Goal: Task Accomplishment & Management: Manage account settings

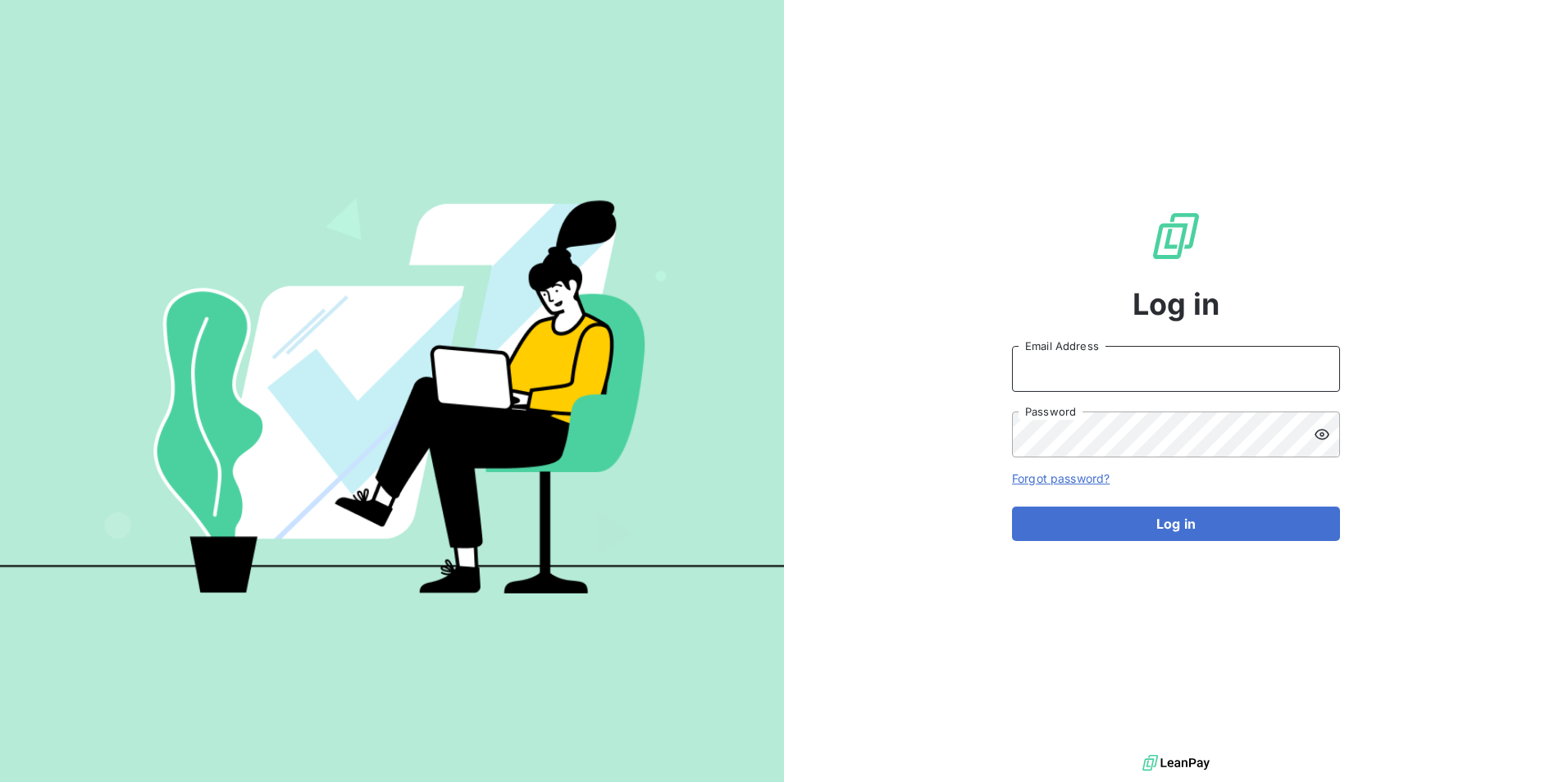
type input "[PERSON_NAME][EMAIL_ADDRESS][PERSON_NAME][DOMAIN_NAME]"
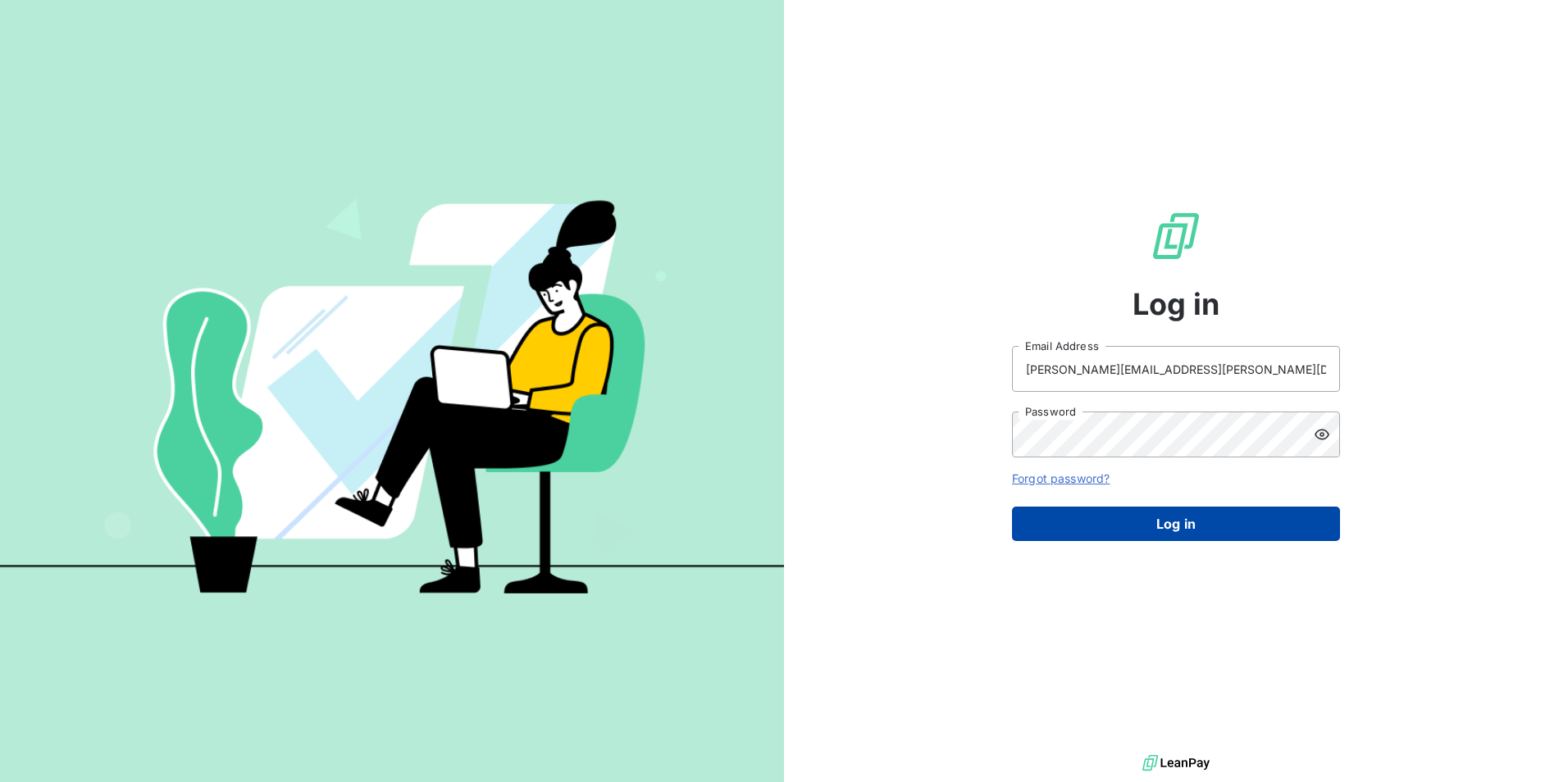
click at [1181, 514] on button "Log in" at bounding box center [1176, 524] width 328 height 35
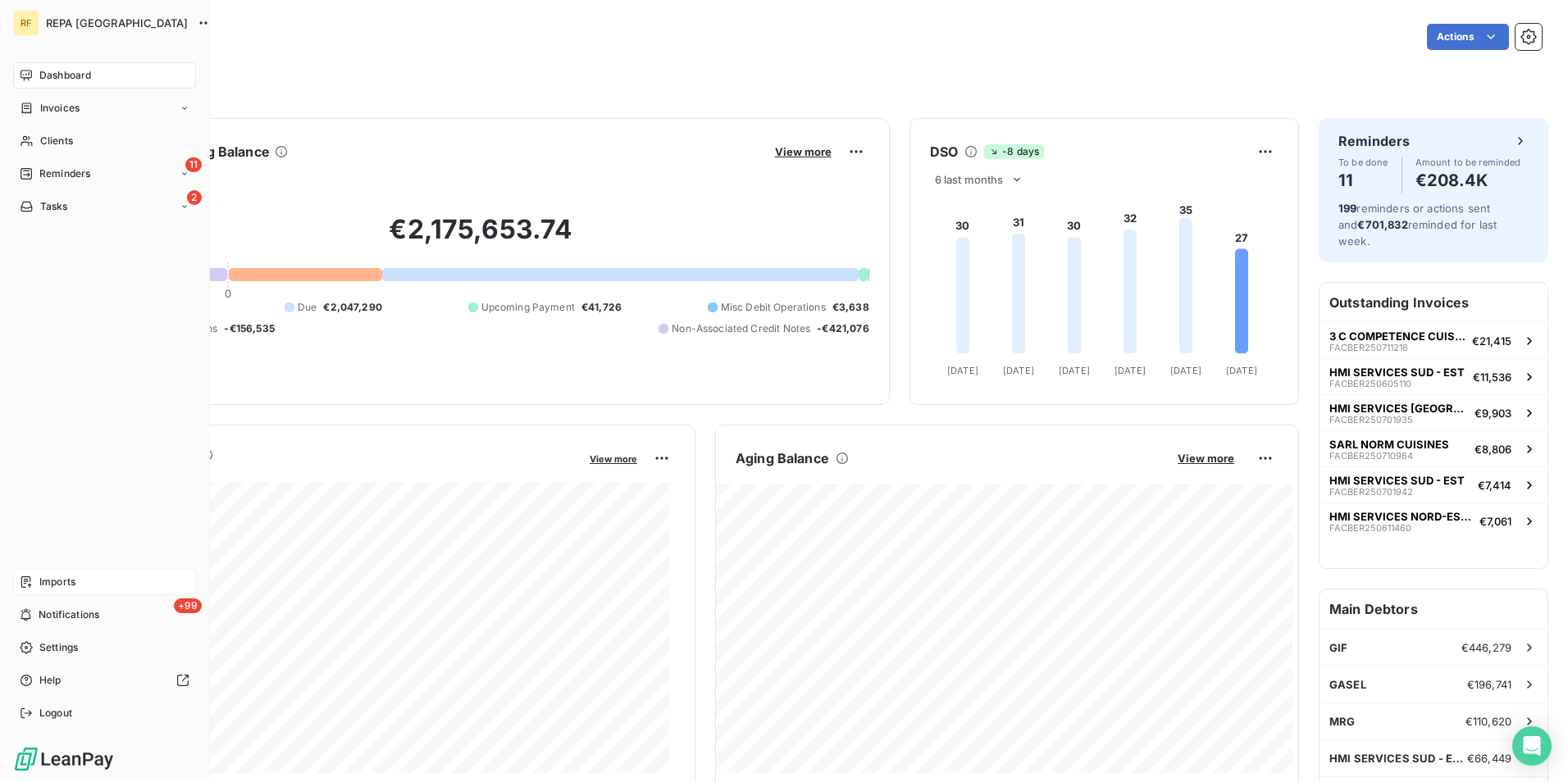
click at [80, 580] on div "Imports" at bounding box center [104, 581] width 183 height 26
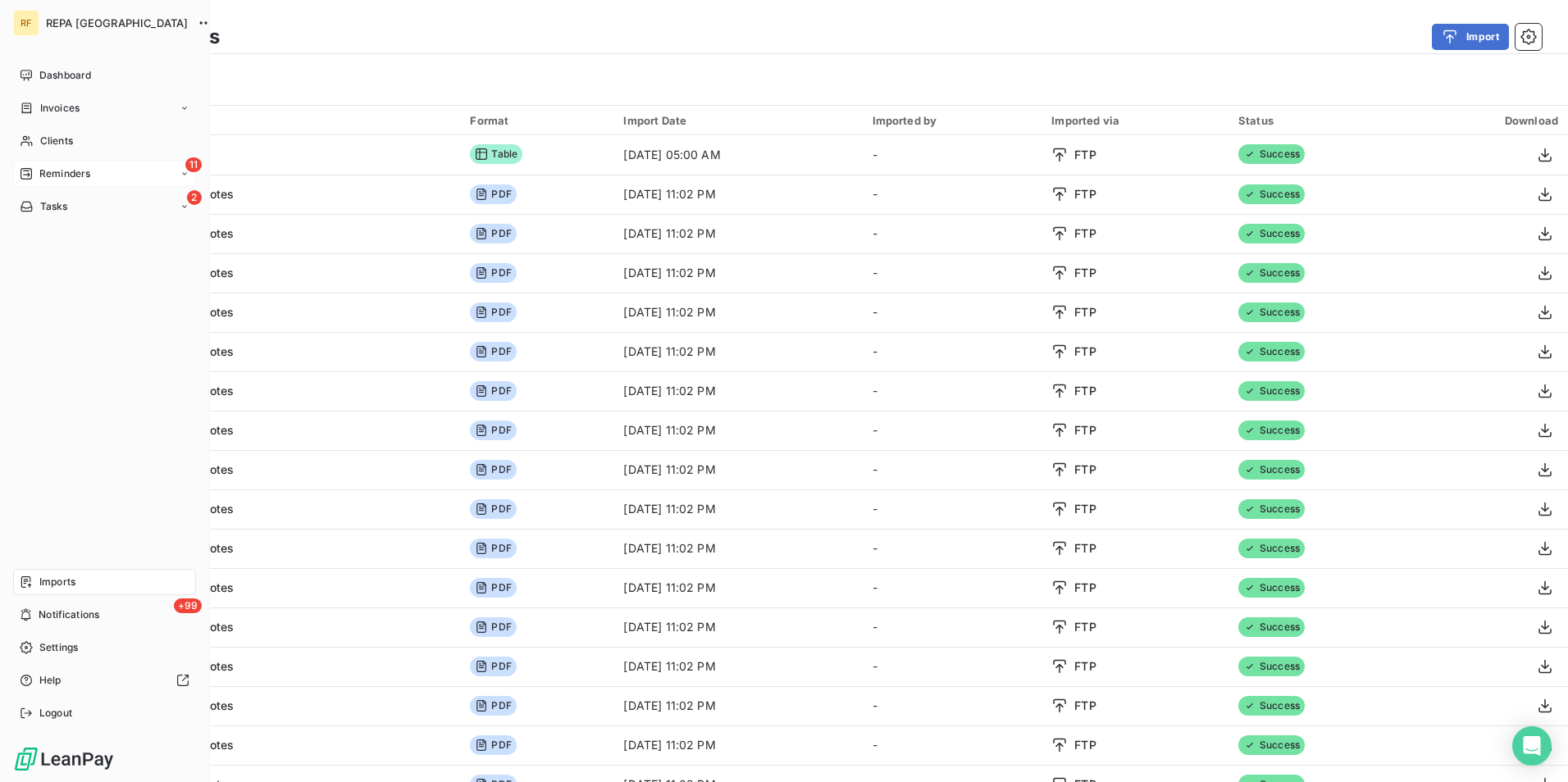
click at [69, 173] on span "Reminders" at bounding box center [65, 173] width 51 height 14
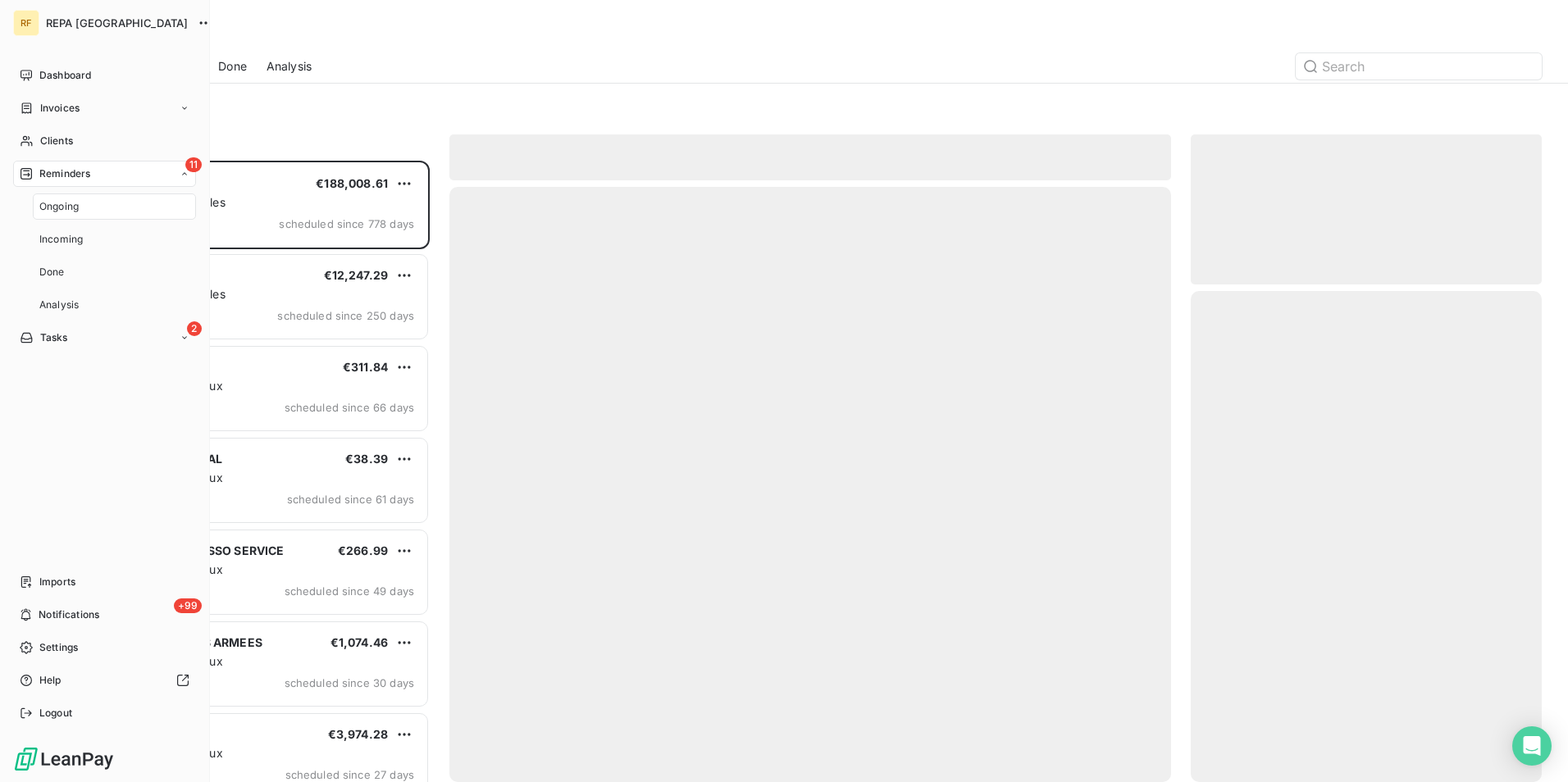
click at [60, 207] on span "Ongoing" at bounding box center [59, 206] width 39 height 14
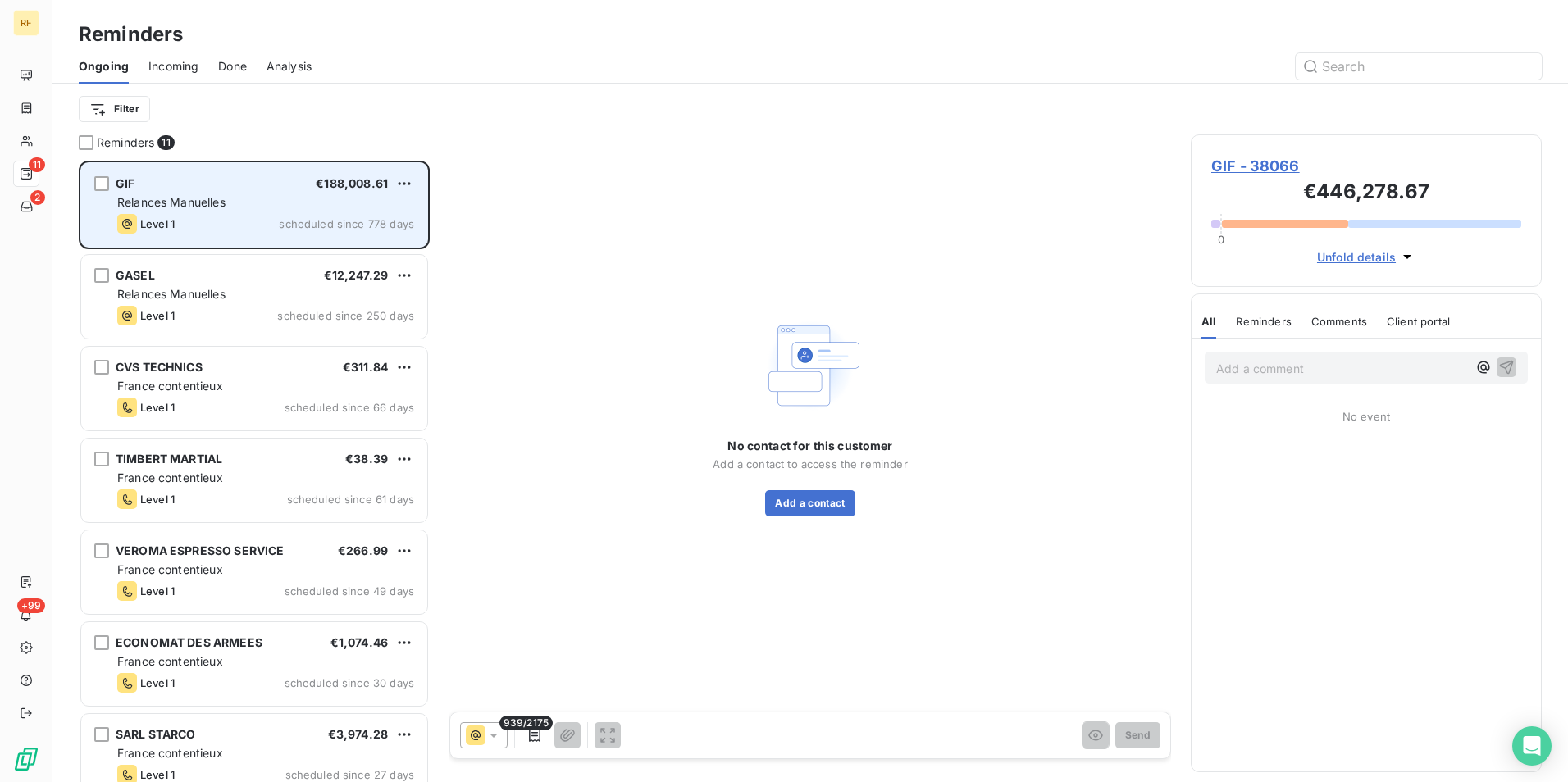
click at [370, 220] on span "scheduled since 778 days" at bounding box center [346, 224] width 135 height 13
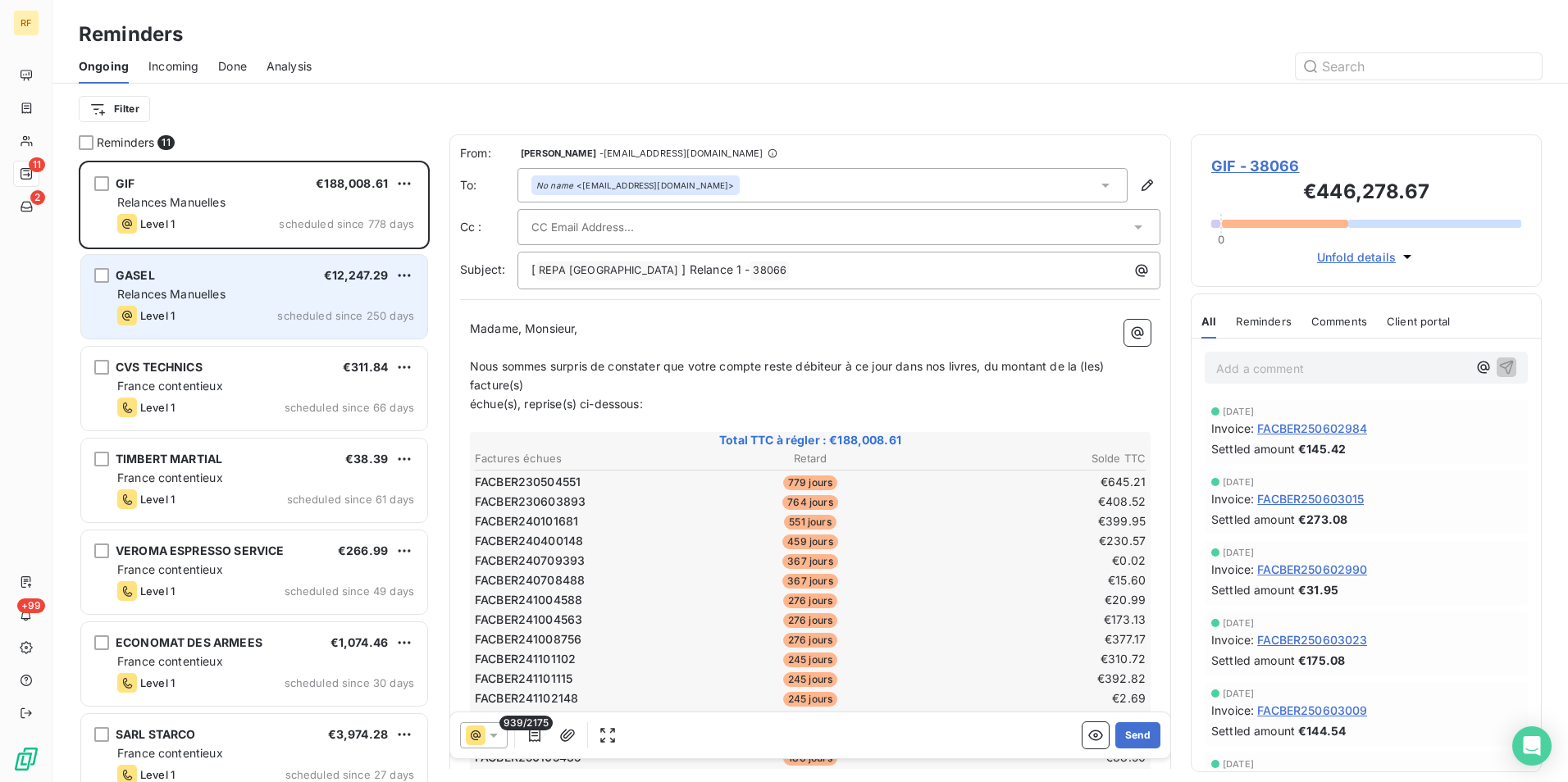
click at [317, 276] on div "GASEL €12,247.29" at bounding box center [265, 275] width 297 height 14
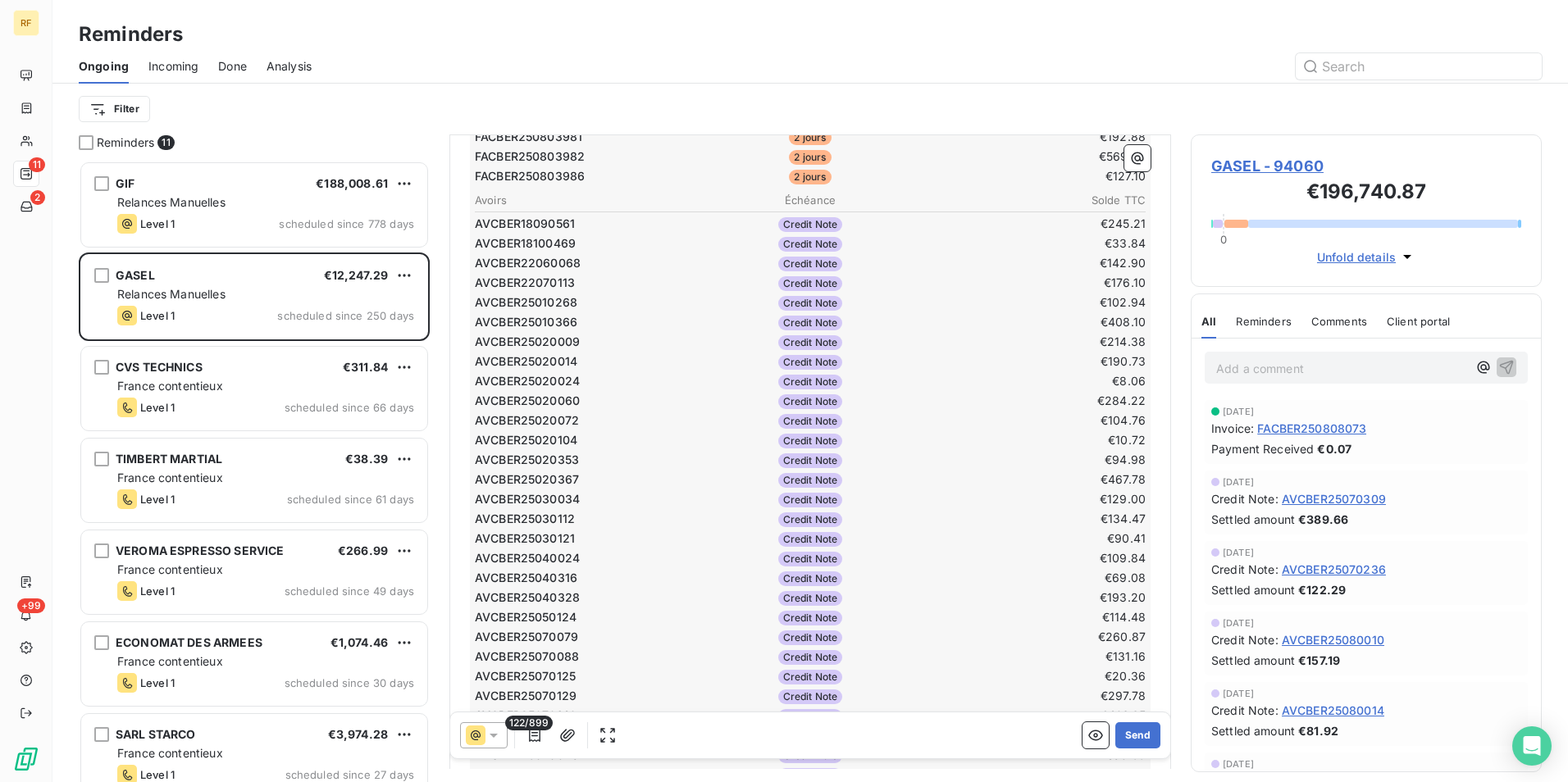
scroll to position [1397, 0]
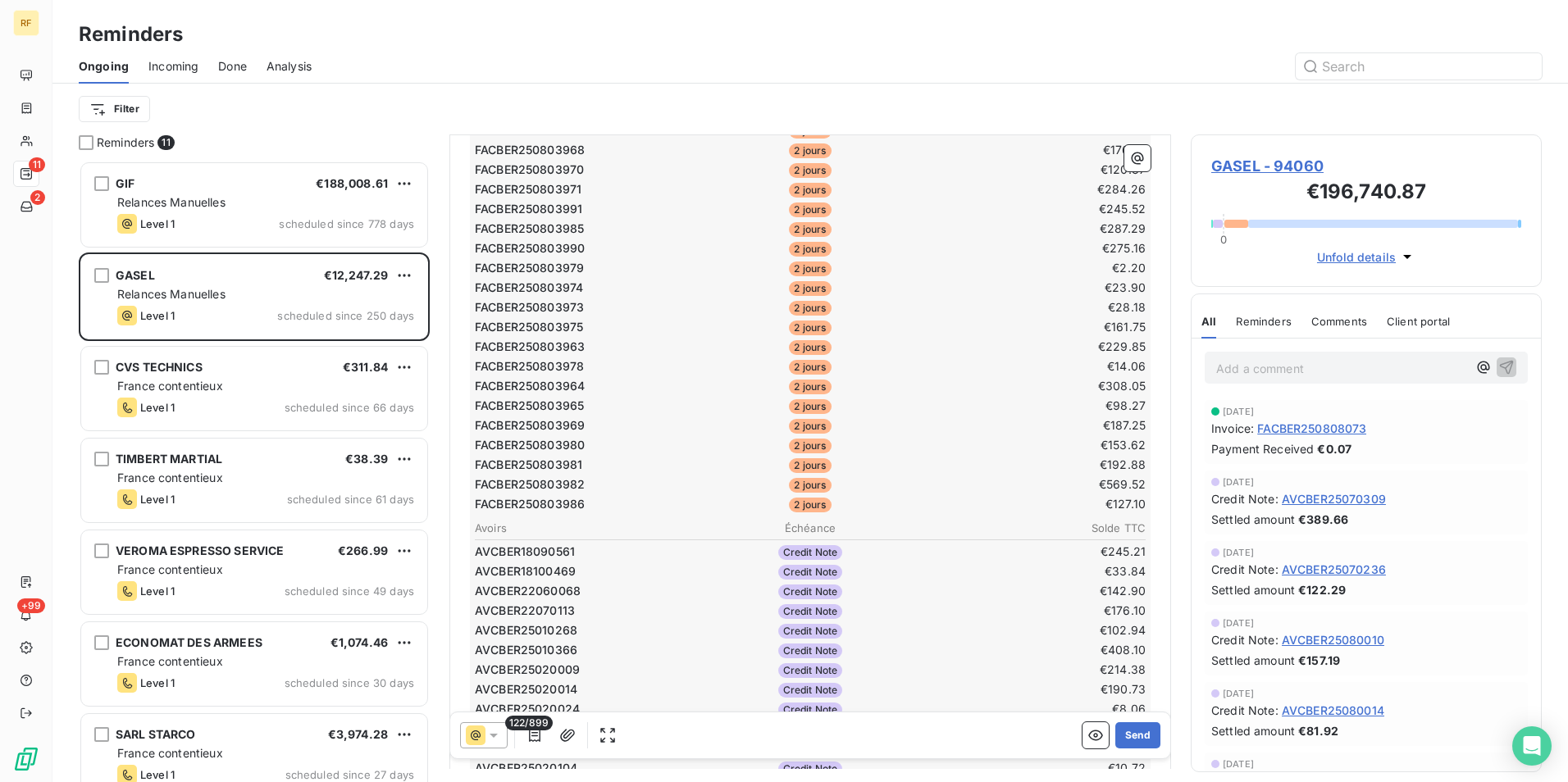
click at [810, 246] on span "2 jours" at bounding box center [810, 249] width 42 height 14
click at [544, 257] on td "FACBER250803990" at bounding box center [586, 248] width 223 height 18
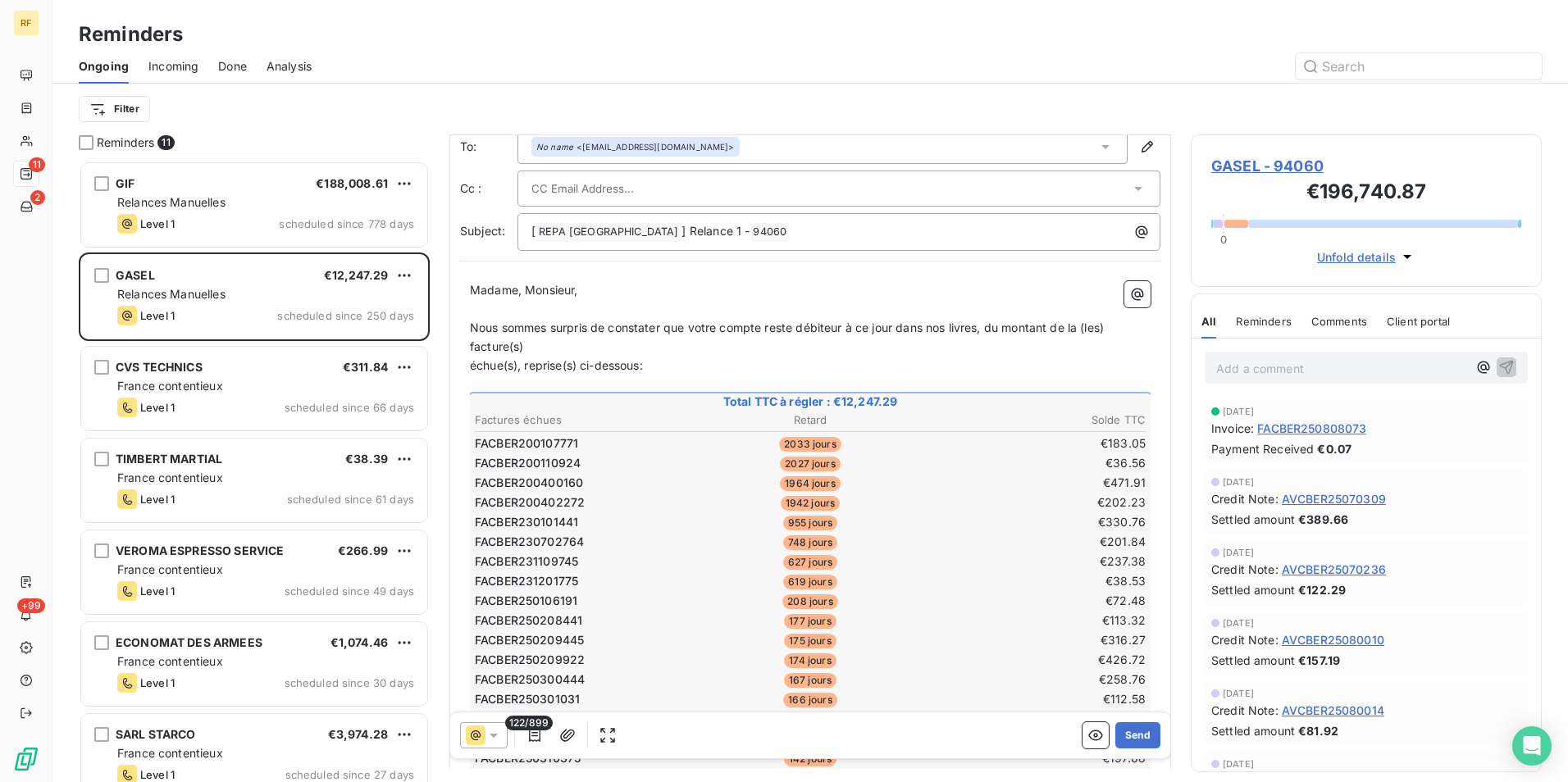
scroll to position [0, 0]
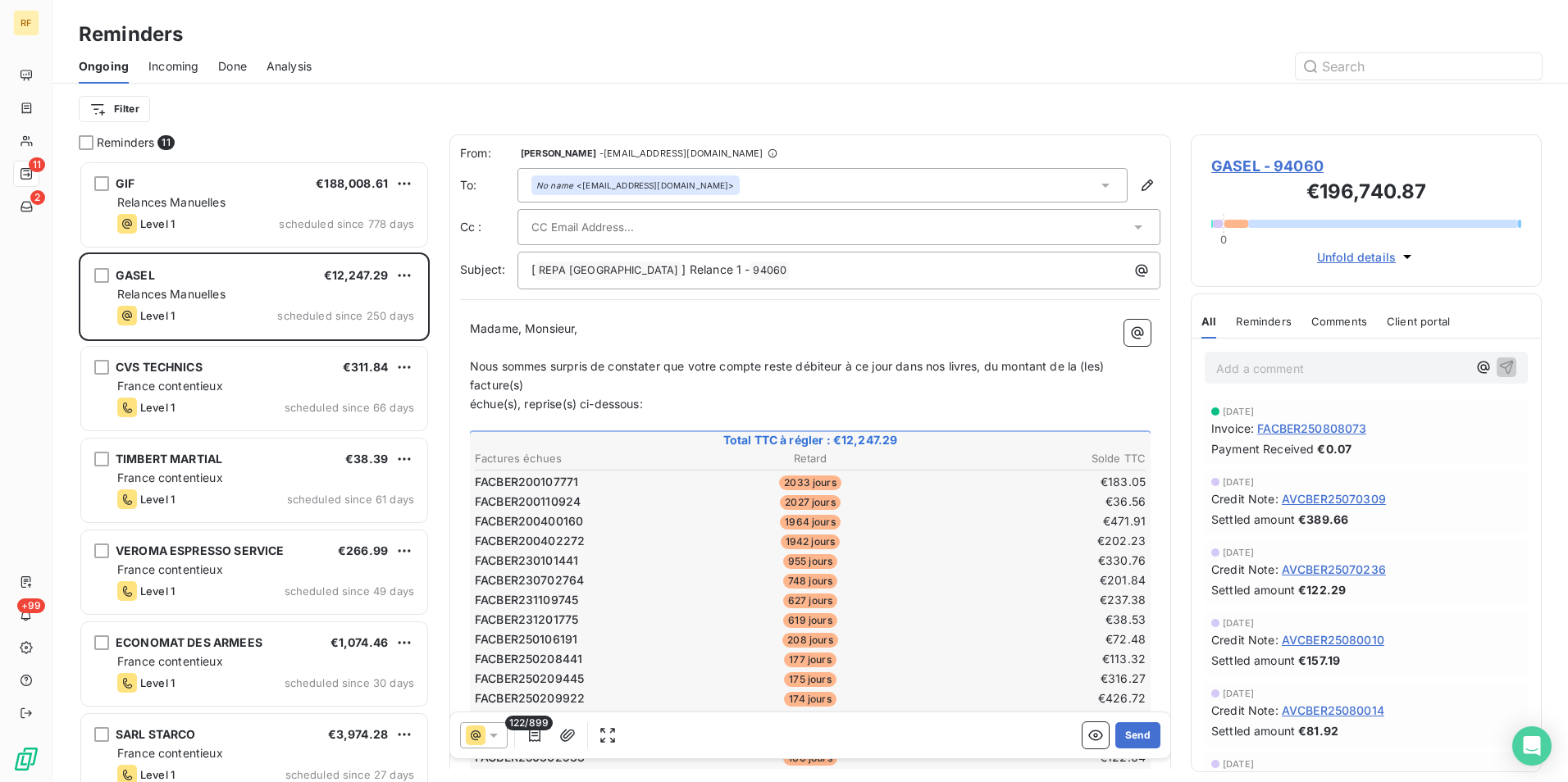
click at [247, 65] on div "Ongoing Incoming Done Analysis" at bounding box center [810, 66] width 1516 height 35
click at [242, 66] on span "Done" at bounding box center [233, 65] width 29 height 16
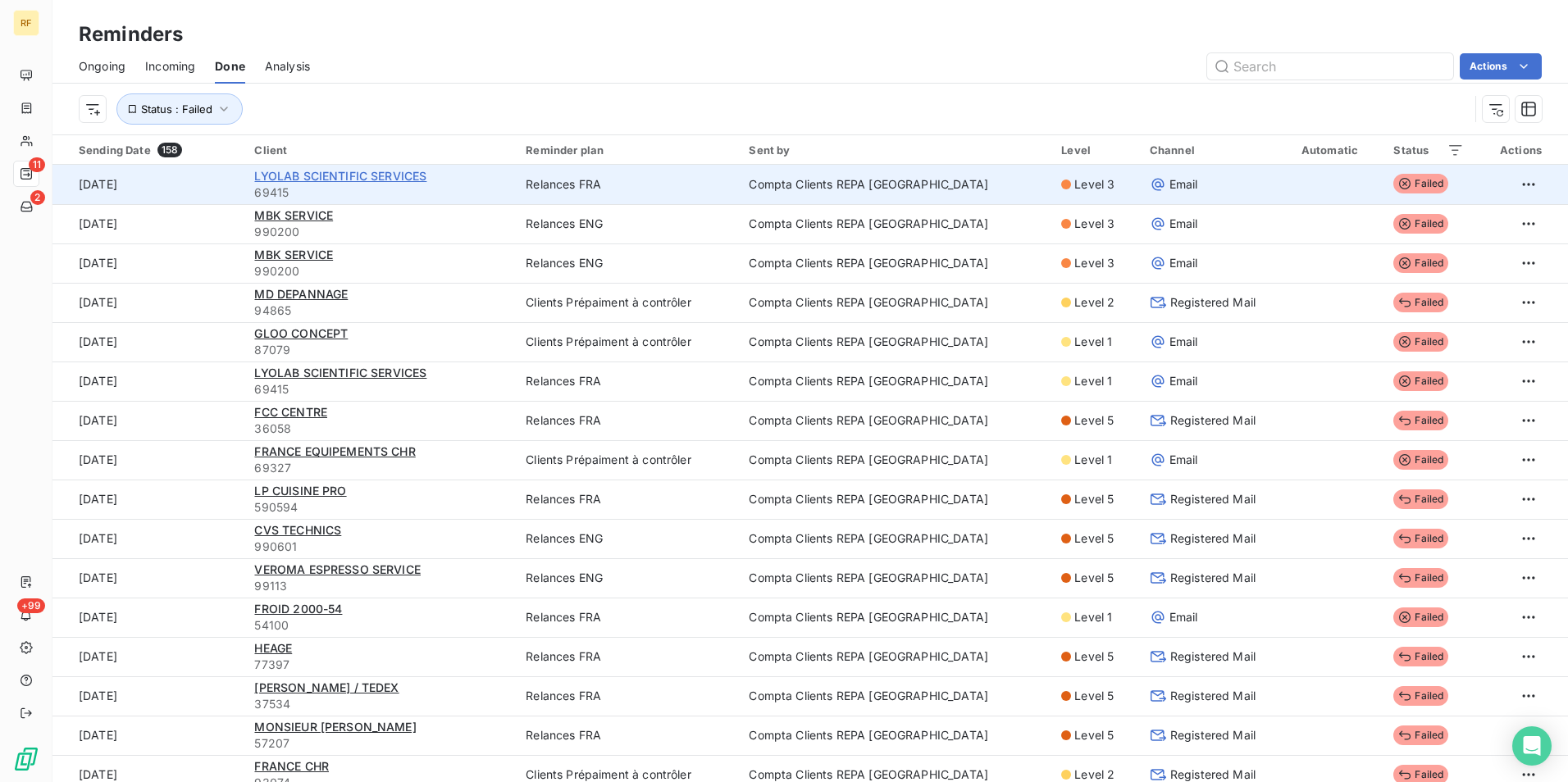
click at [338, 171] on span "LYOLAB SCIENTIFIC SERVICES" at bounding box center [340, 176] width 173 height 14
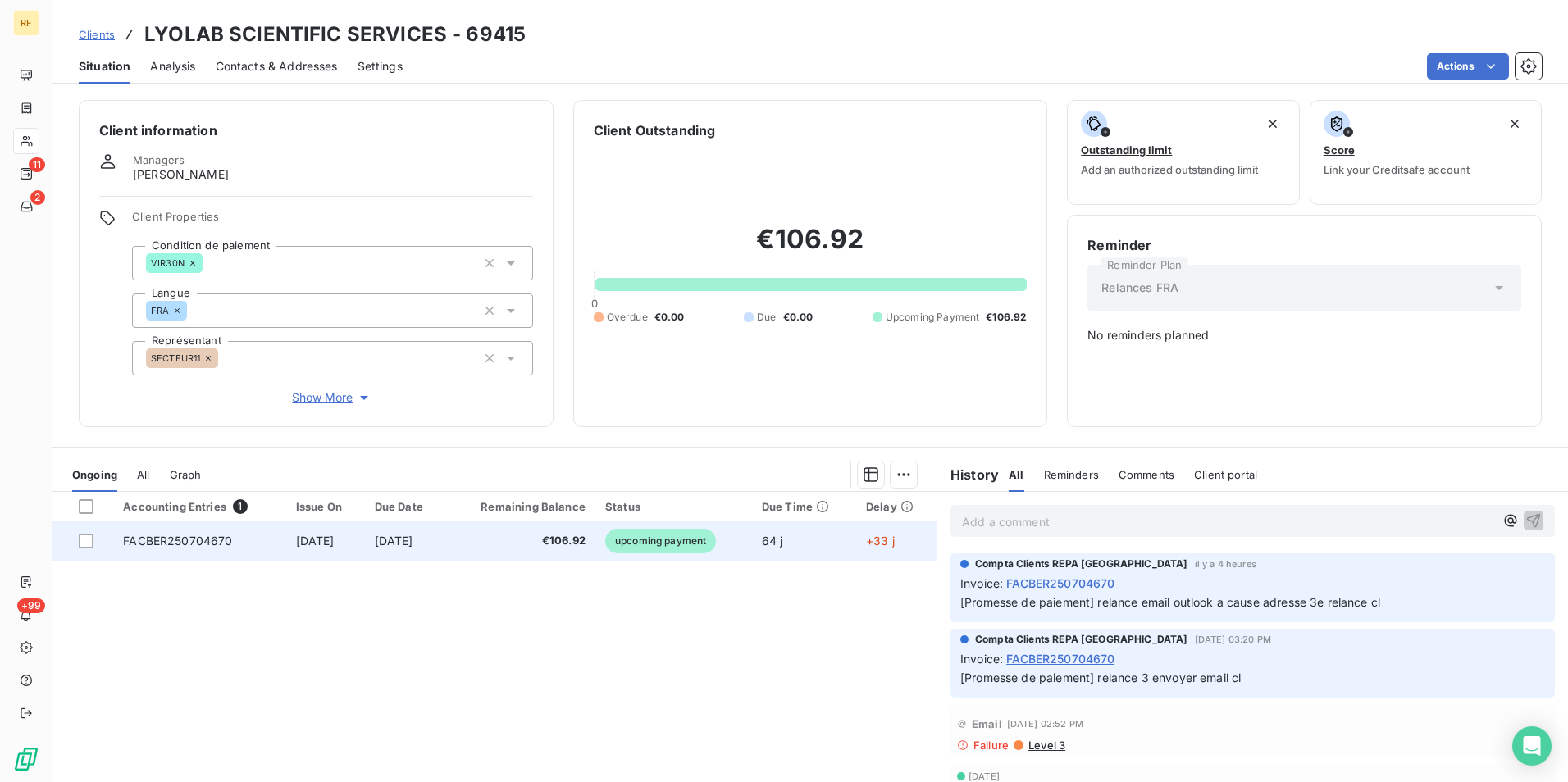
click at [658, 544] on span "upcoming payment" at bounding box center [661, 541] width 111 height 25
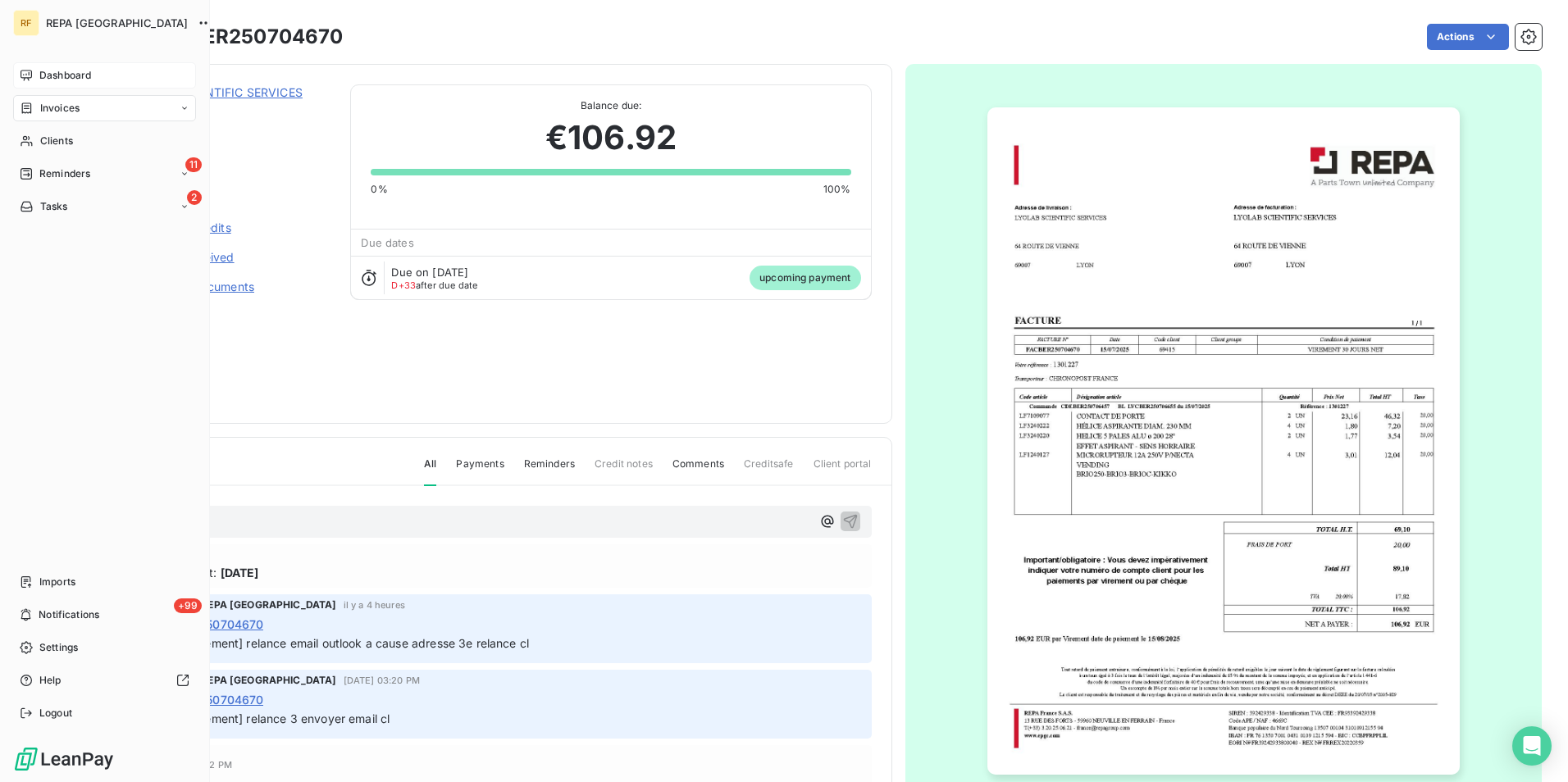
click at [35, 74] on div "Dashboard" at bounding box center [104, 75] width 183 height 26
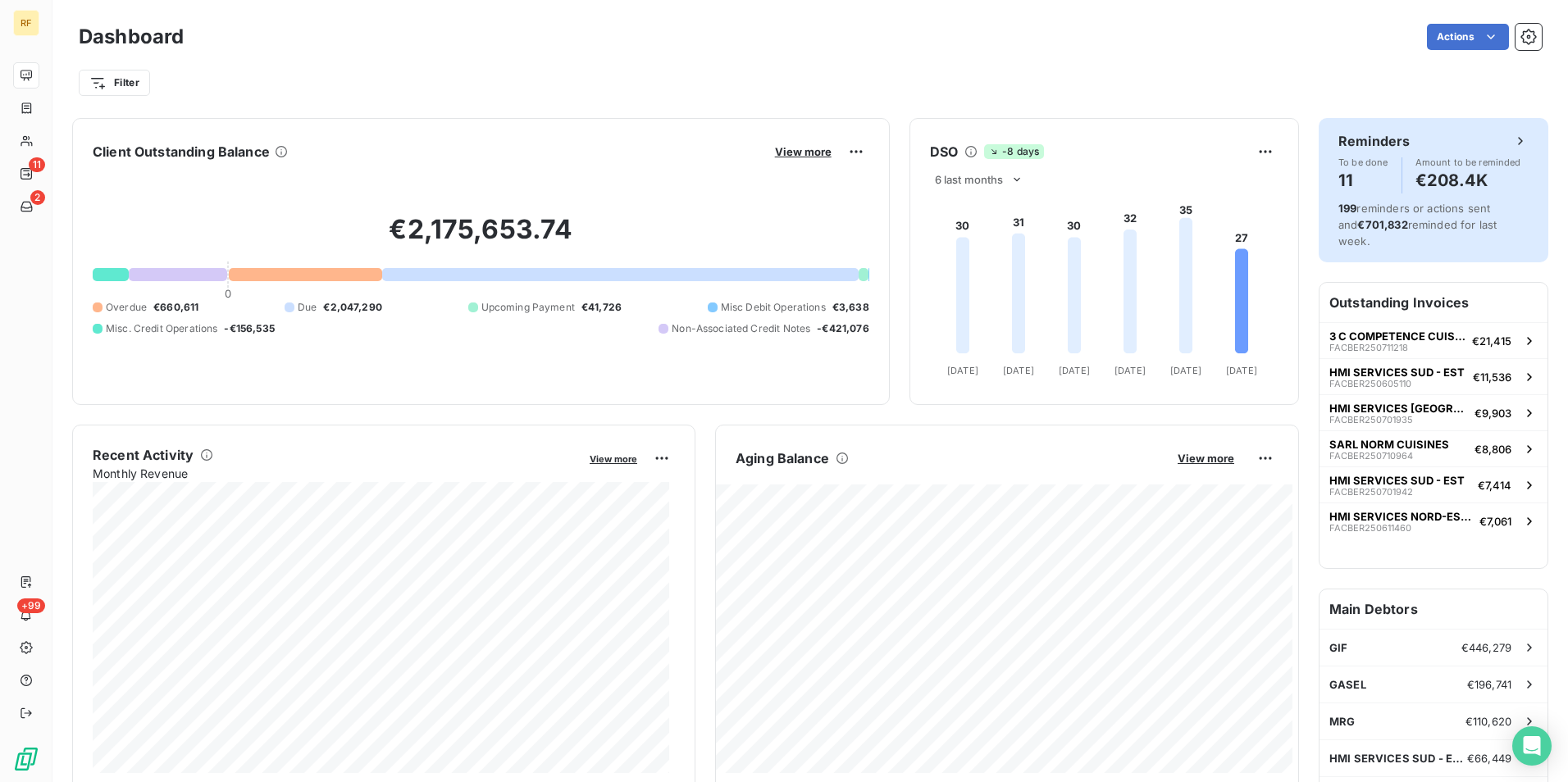
click at [1513, 135] on icon at bounding box center [1520, 140] width 16 height 16
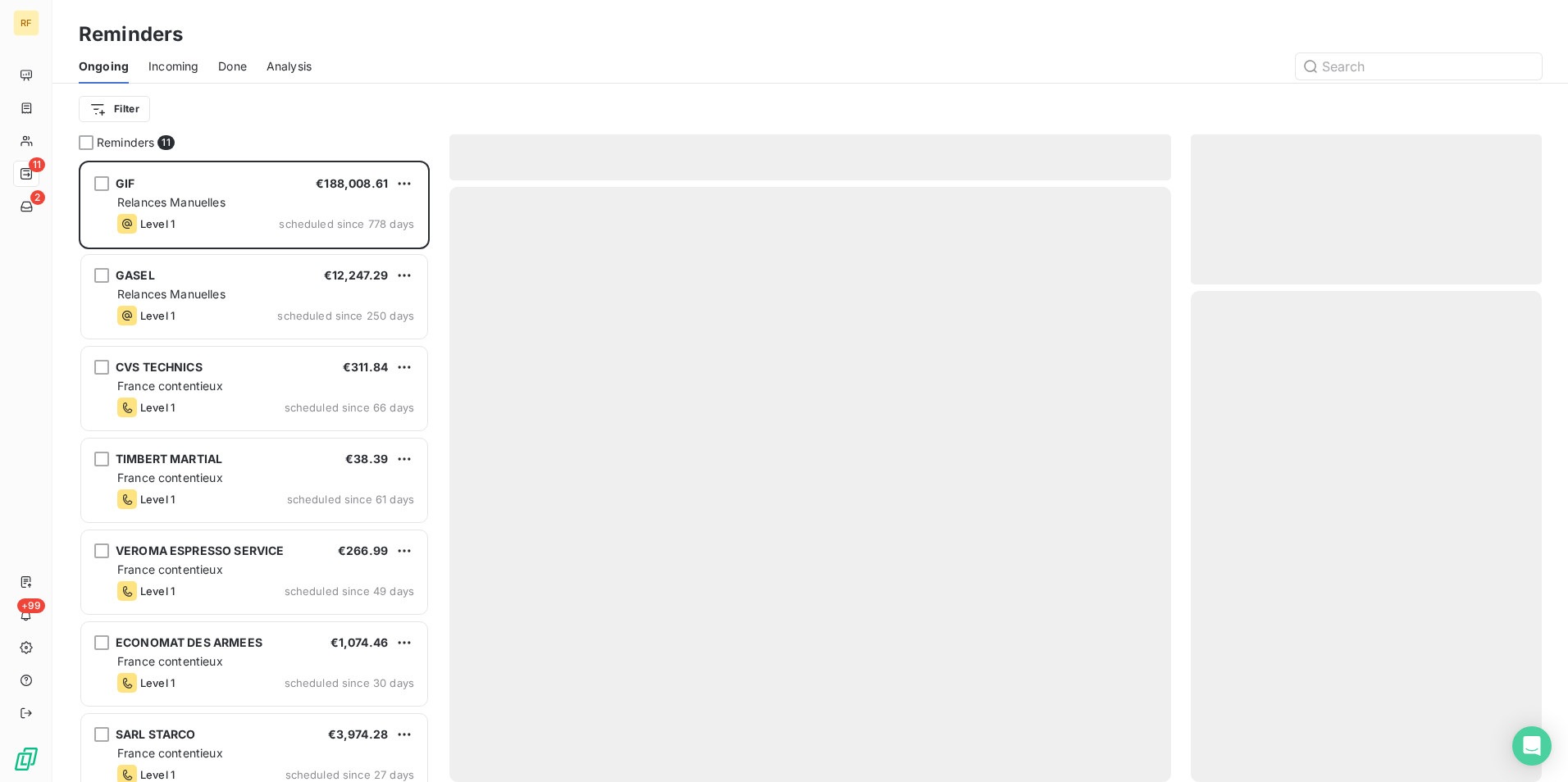
scroll to position [609, 338]
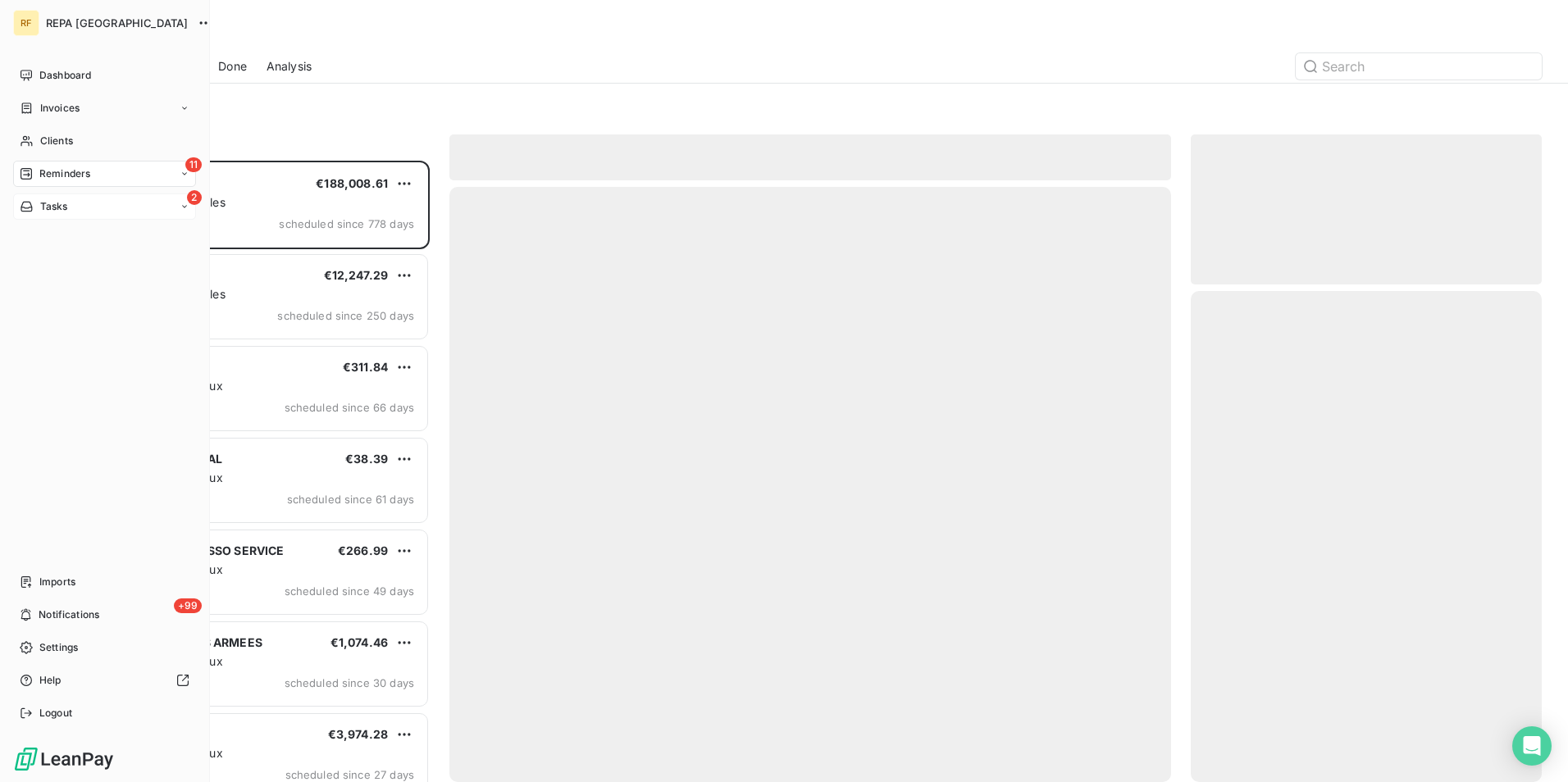
click at [99, 207] on div "2 Tasks" at bounding box center [104, 207] width 183 height 26
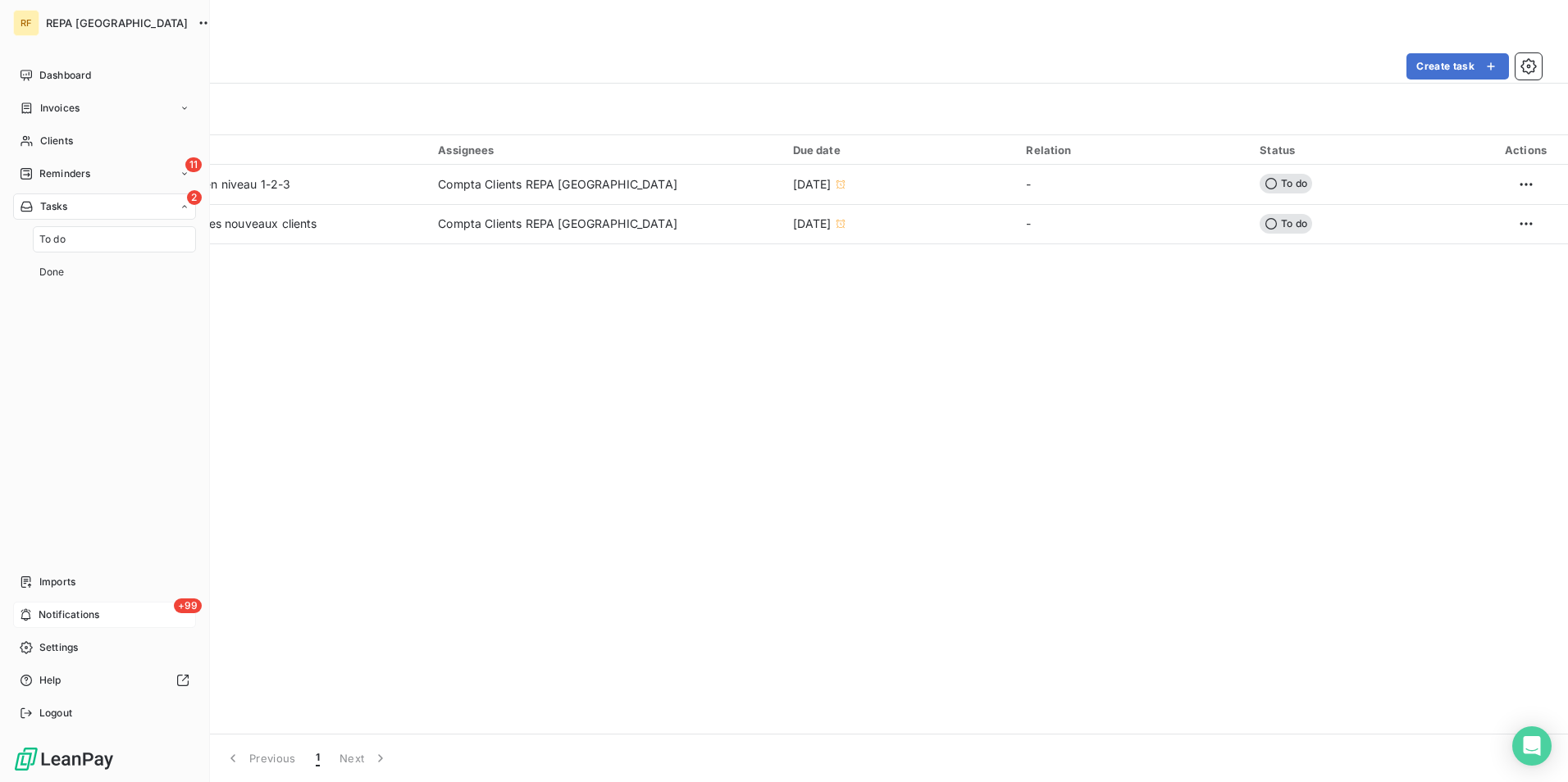
click at [124, 612] on div "+99 Notifications" at bounding box center [104, 615] width 183 height 26
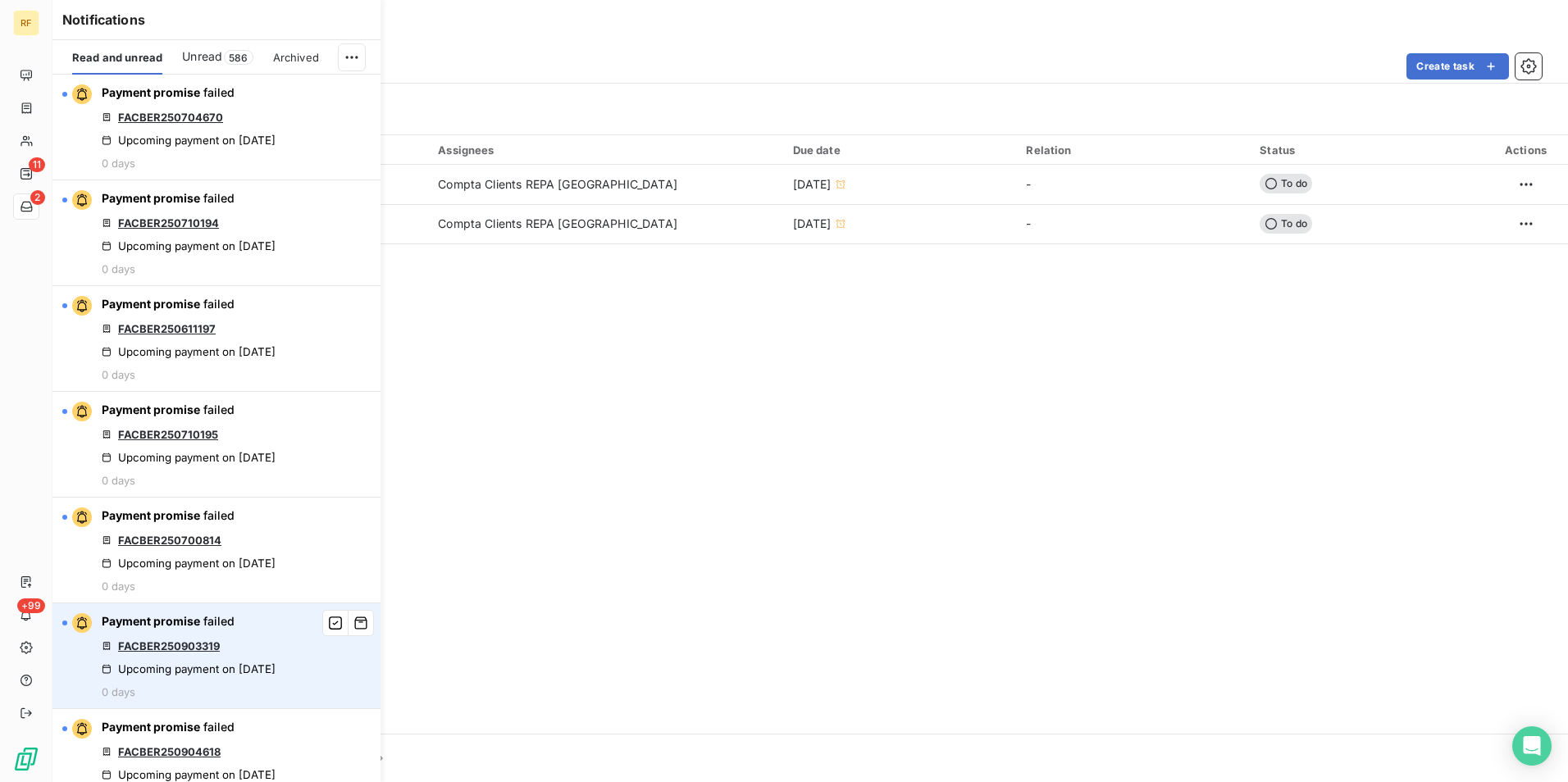
click at [121, 648] on link "FACBER250903319" at bounding box center [169, 645] width 102 height 13
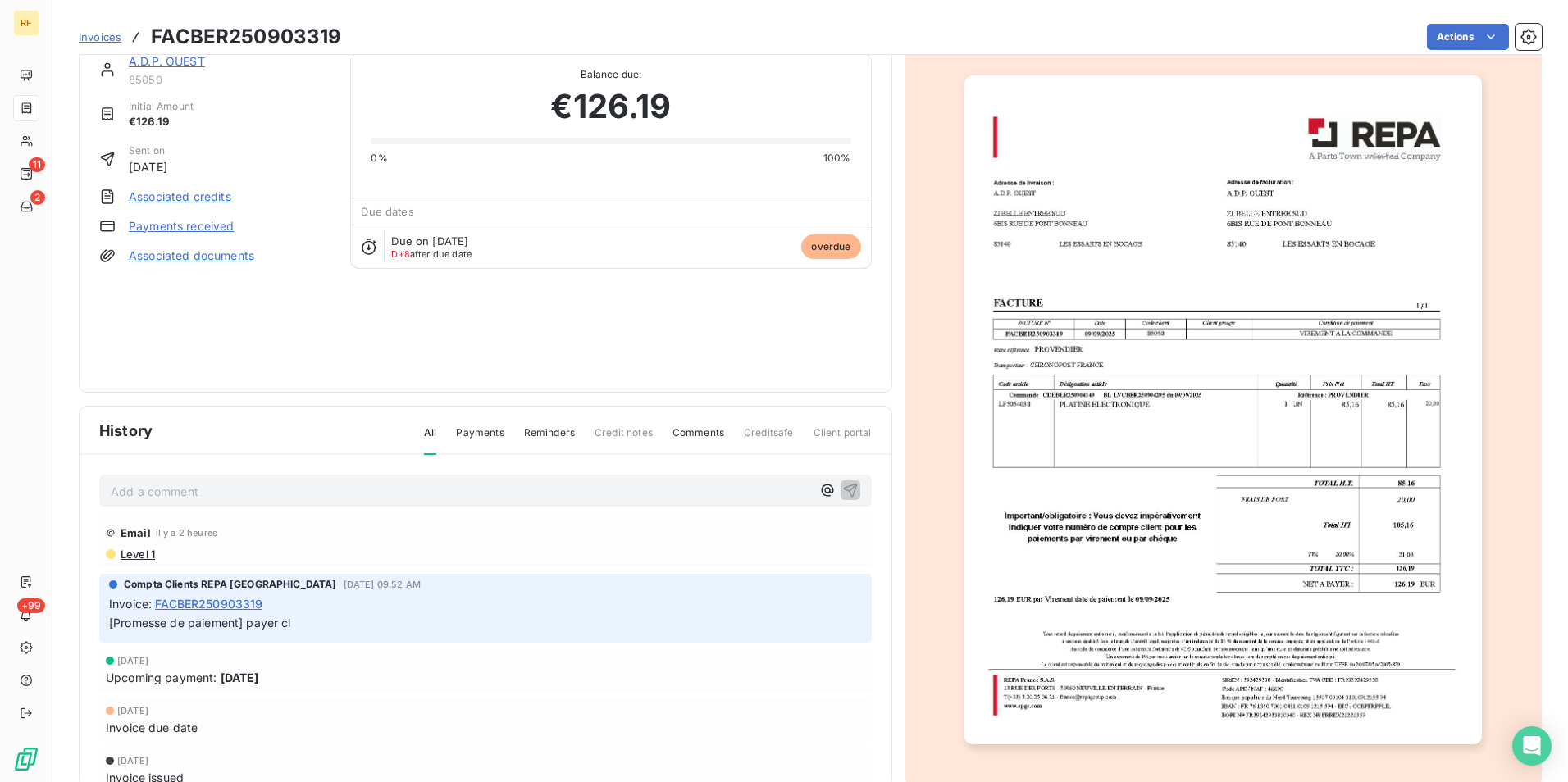
scroll to position [63, 0]
